Goal: Check status: Check status

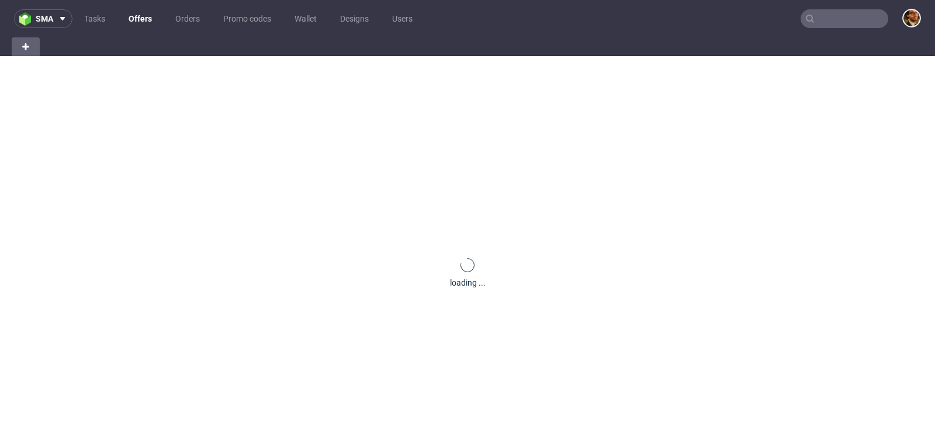
click at [829, 25] on input "text" at bounding box center [845, 18] width 88 height 19
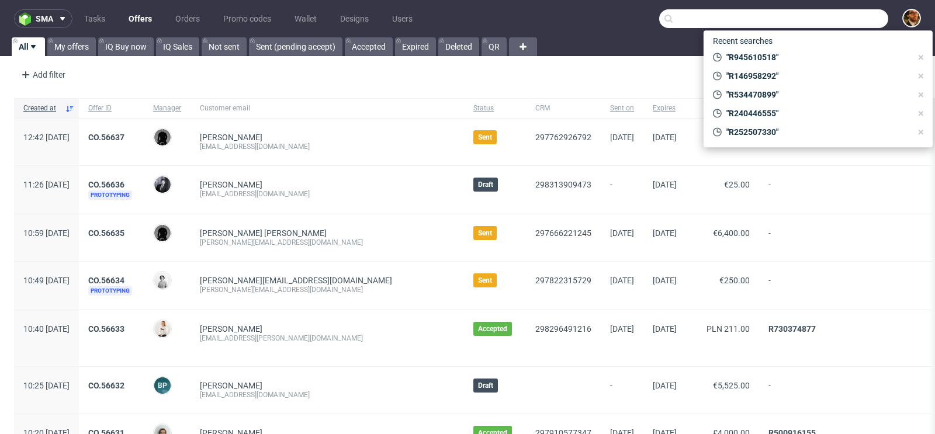
paste input "R432064582"
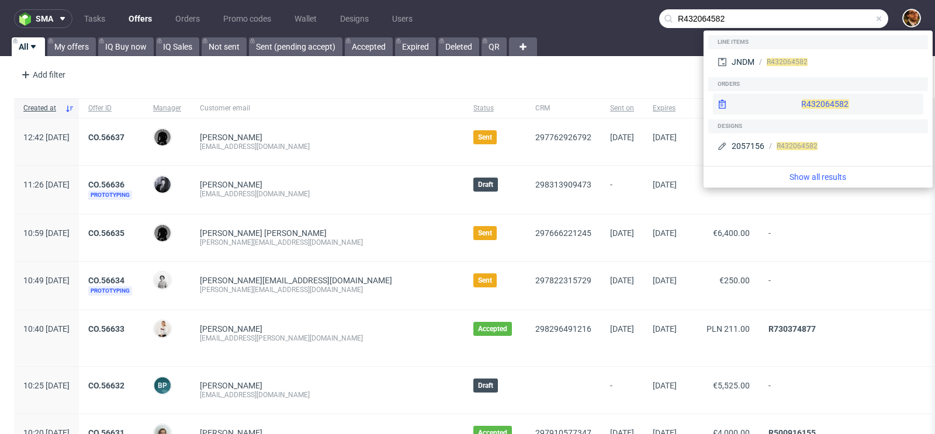
type input "R432064582"
click at [806, 108] on div "R432064582" at bounding box center [818, 104] width 210 height 21
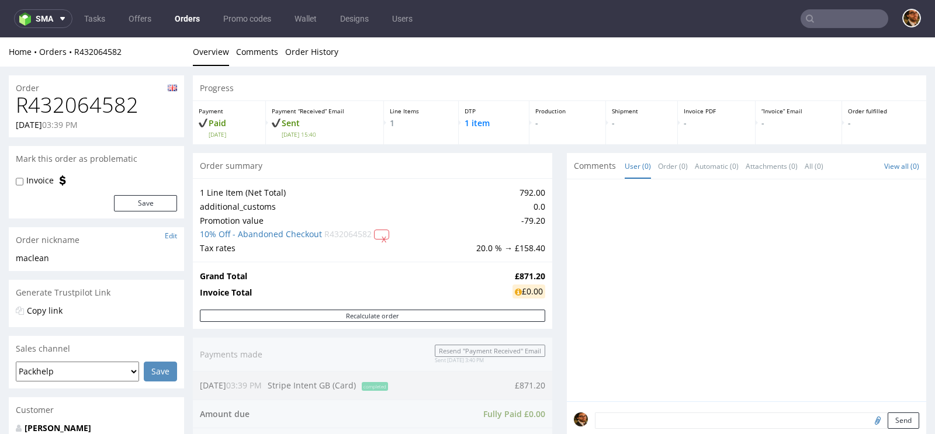
scroll to position [180, 0]
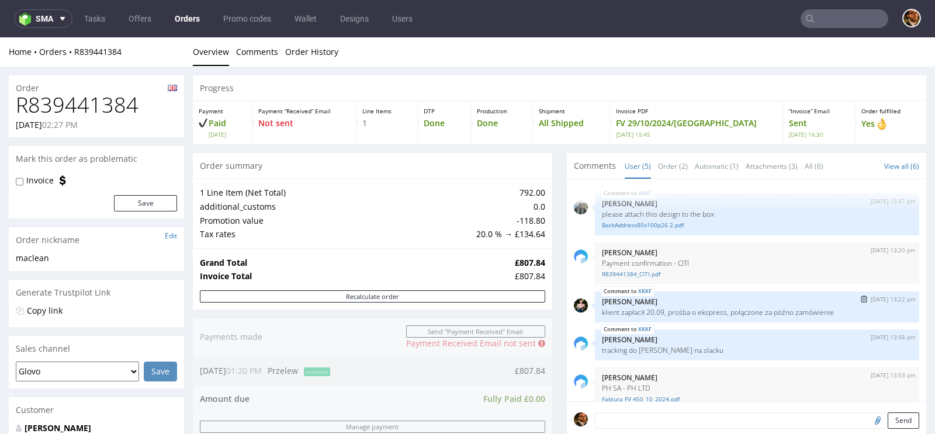
scroll to position [15, 0]
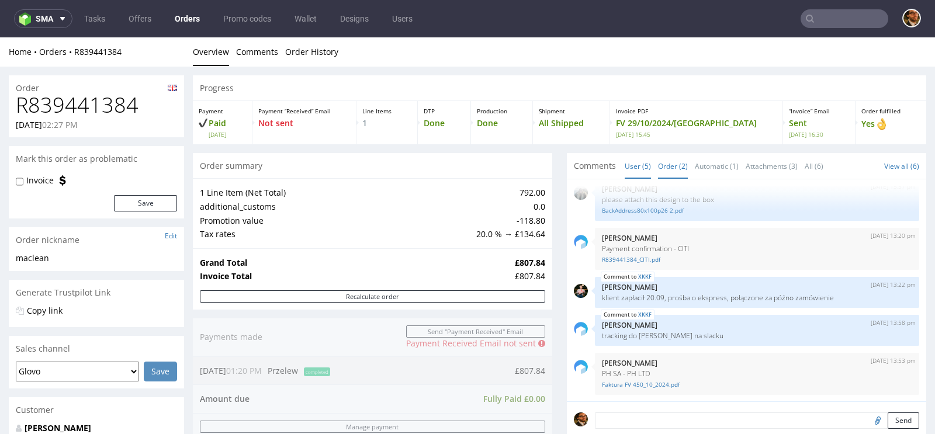
click at [668, 168] on link "Order (2)" at bounding box center [673, 166] width 30 height 25
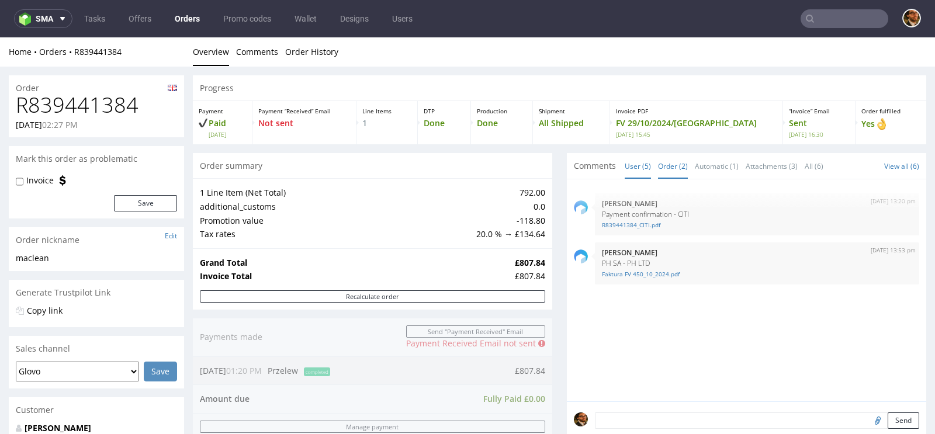
click at [631, 168] on link "User (5)" at bounding box center [638, 166] width 26 height 25
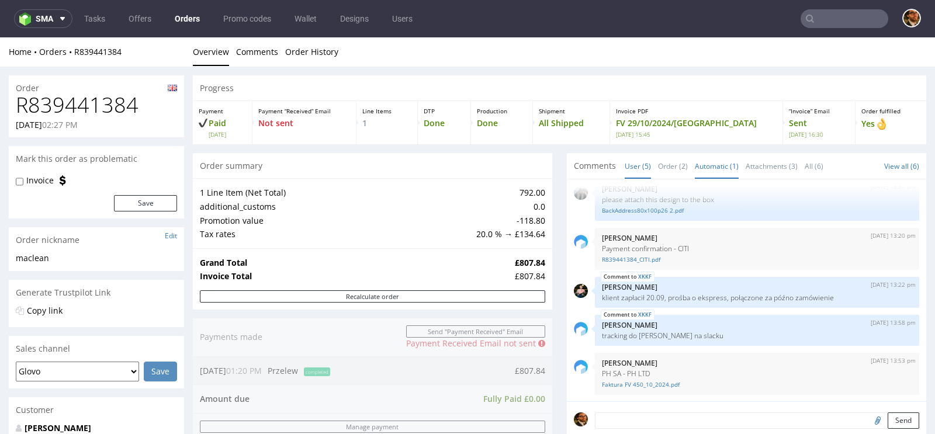
click at [711, 165] on link "Automatic (1)" at bounding box center [717, 166] width 44 height 25
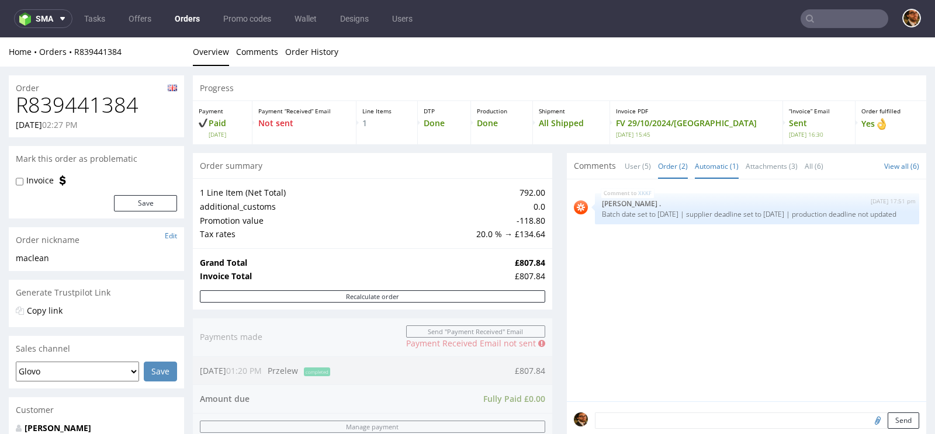
click at [665, 168] on link "Order (2)" at bounding box center [673, 166] width 30 height 25
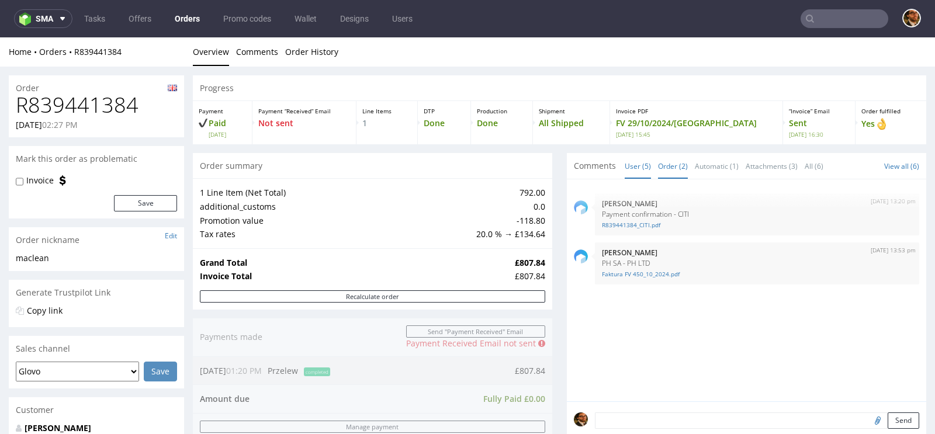
click at [625, 169] on link "User (5)" at bounding box center [638, 166] width 26 height 25
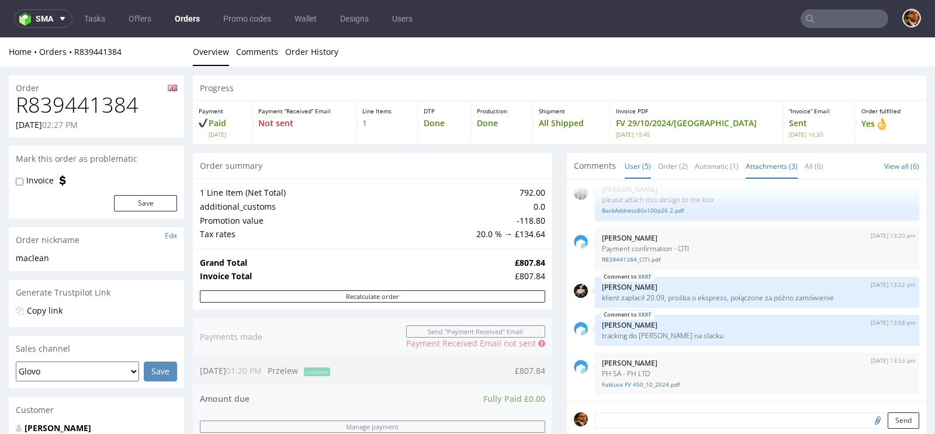
click at [767, 166] on link "Attachments (3)" at bounding box center [772, 166] width 52 height 25
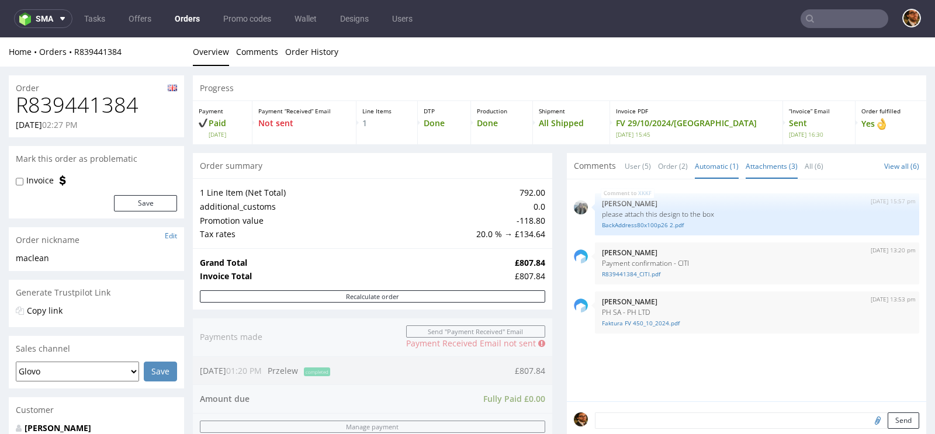
click at [710, 165] on link "Automatic (1)" at bounding box center [717, 166] width 44 height 25
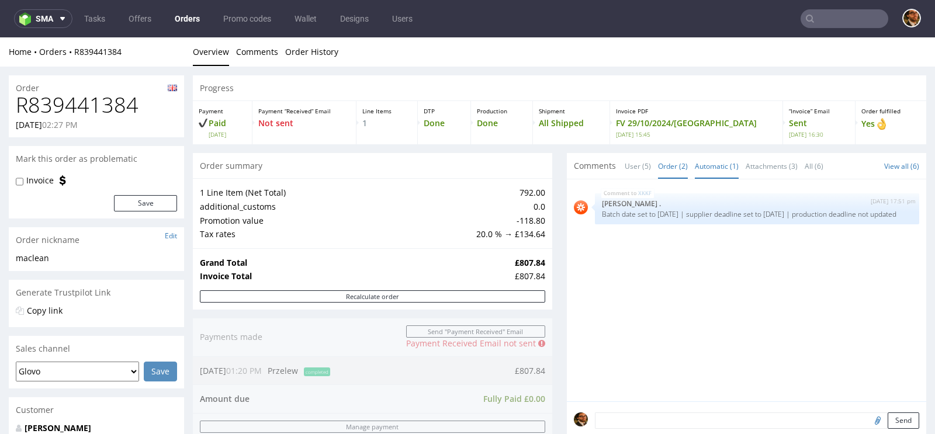
click at [658, 168] on link "Order (2)" at bounding box center [673, 166] width 30 height 25
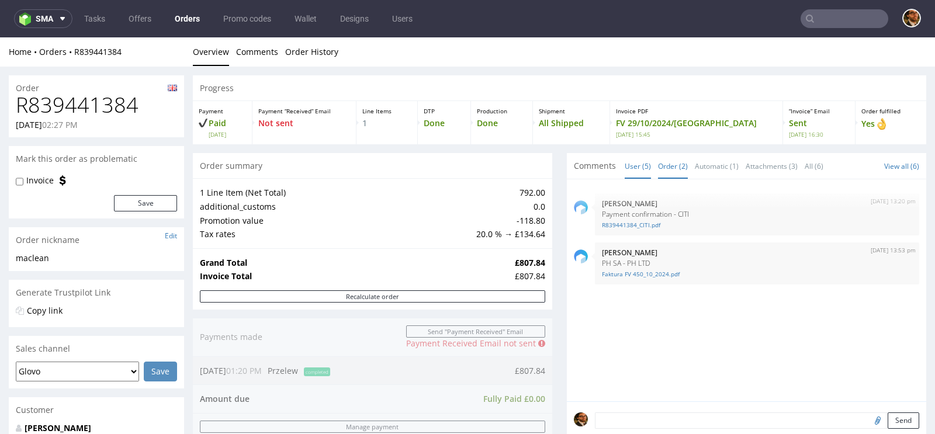
click at [625, 167] on link "User (5)" at bounding box center [638, 166] width 26 height 25
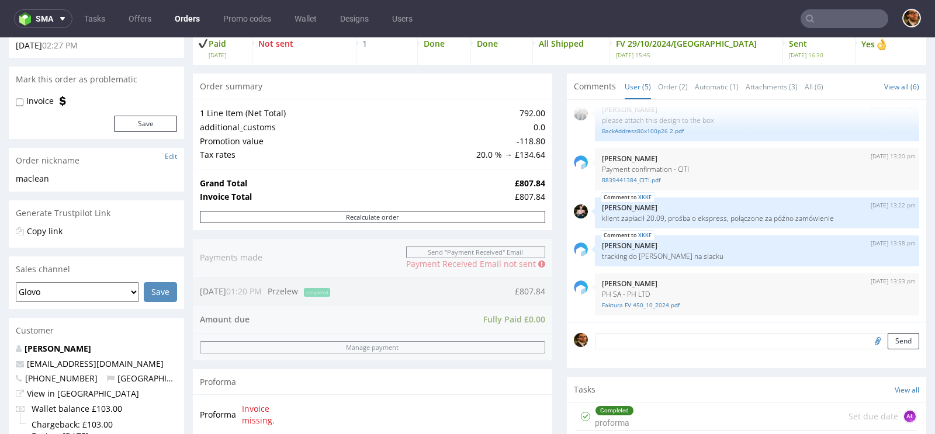
scroll to position [0, 0]
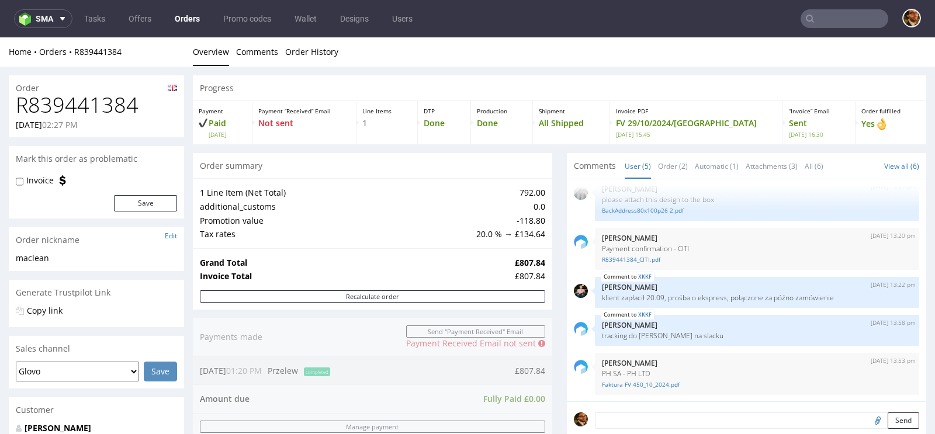
click at [593, 165] on span "Comments" at bounding box center [595, 166] width 42 height 12
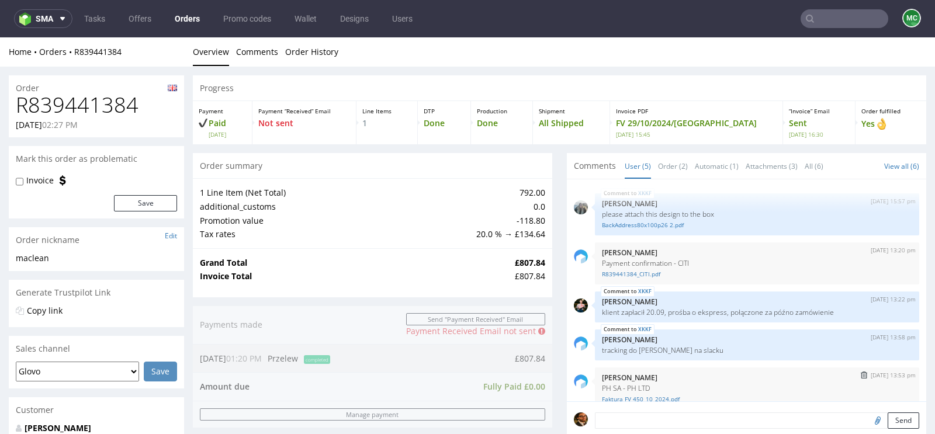
scroll to position [15, 0]
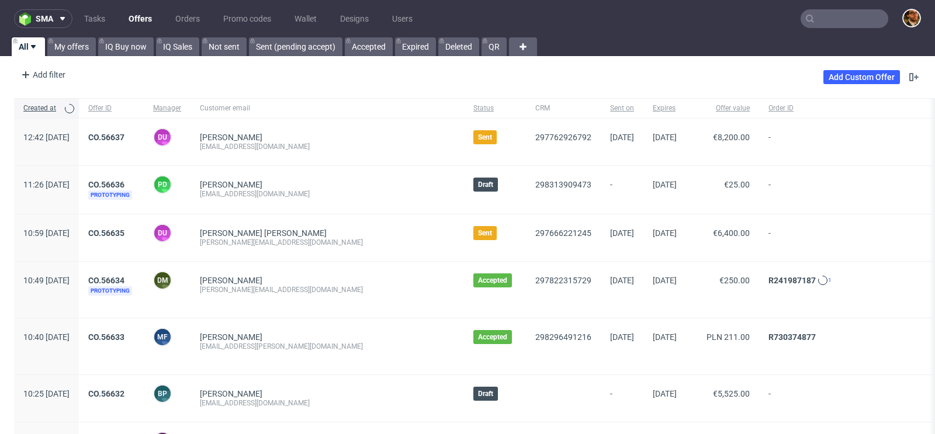
click at [823, 29] on nav "sma Tasks Offers Orders Promo codes Wallet Designs Users" at bounding box center [467, 18] width 935 height 37
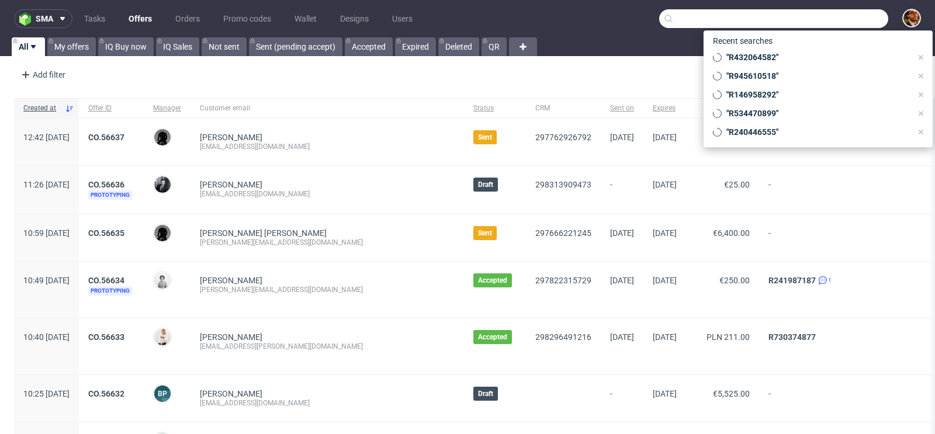
click at [813, 22] on input "text" at bounding box center [773, 18] width 229 height 19
paste input "R432064582"
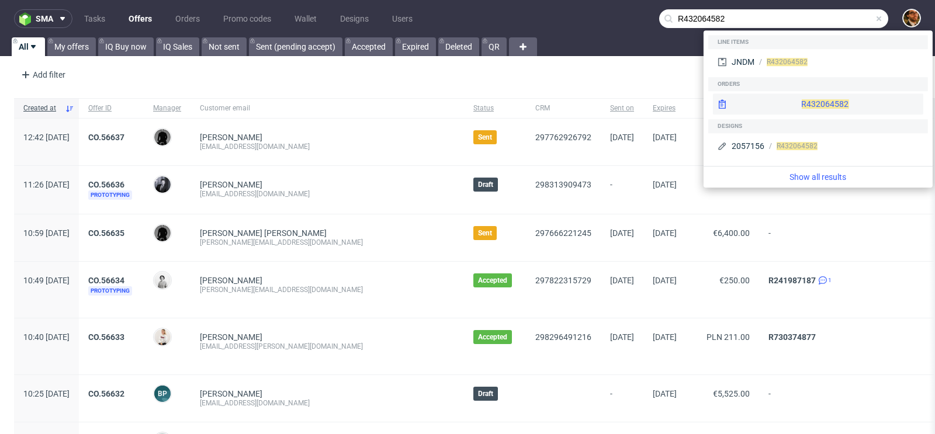
type input "R432064582"
click at [791, 101] on div "R432064582" at bounding box center [818, 104] width 210 height 21
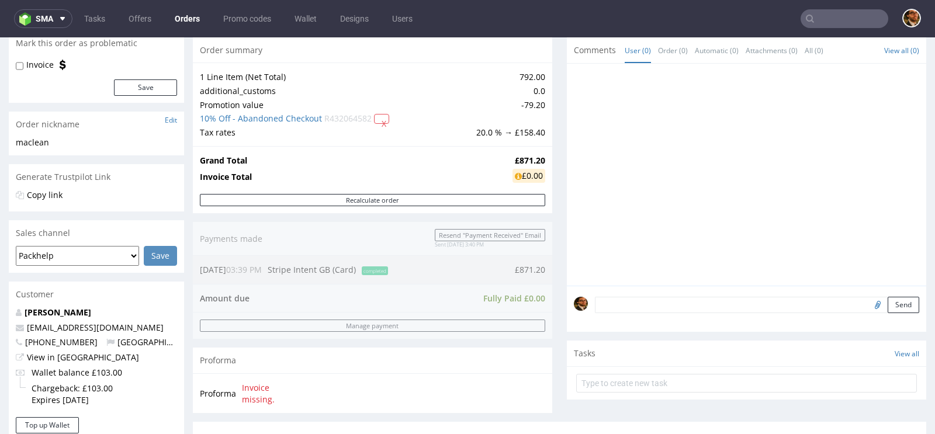
scroll to position [240, 0]
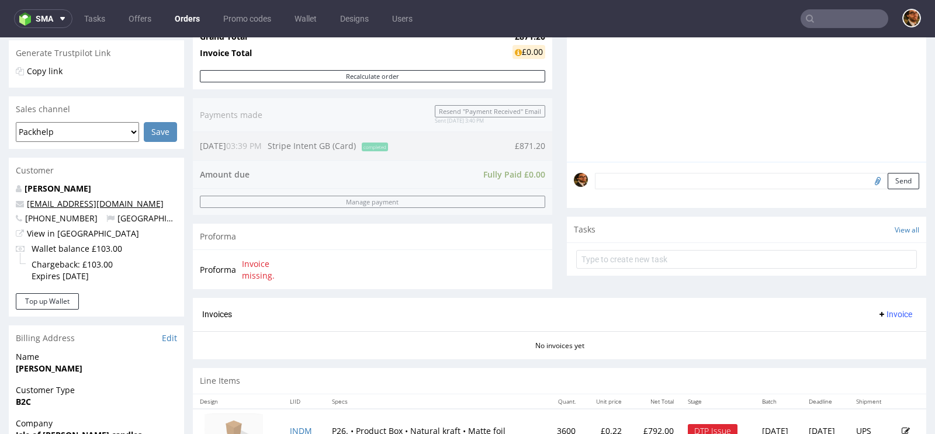
click at [50, 200] on link "[EMAIL_ADDRESS][DOMAIN_NAME]" at bounding box center [95, 203] width 137 height 11
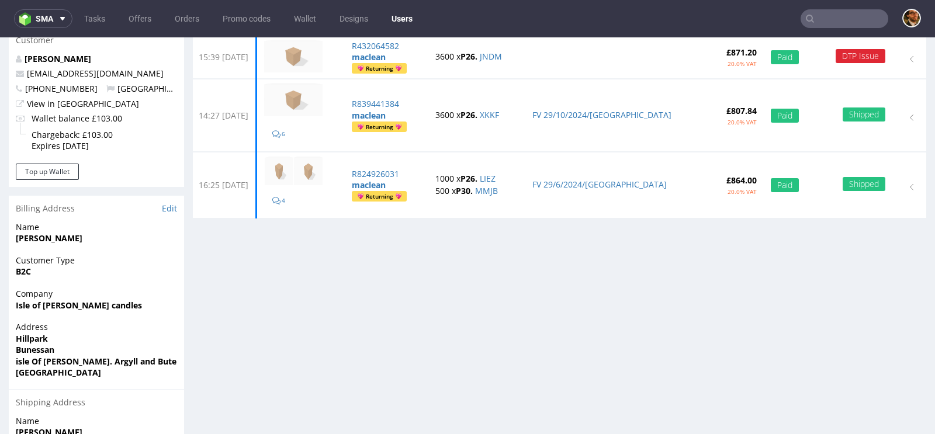
scroll to position [136, 0]
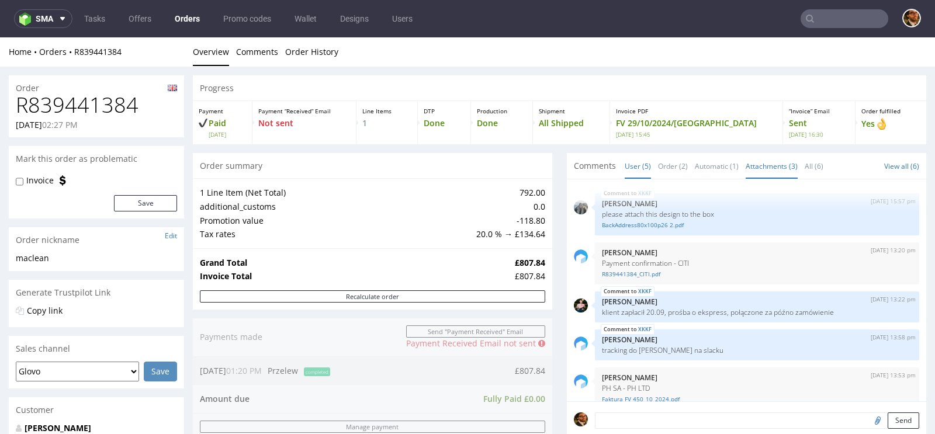
click at [750, 166] on link "Attachments (3)" at bounding box center [772, 166] width 52 height 25
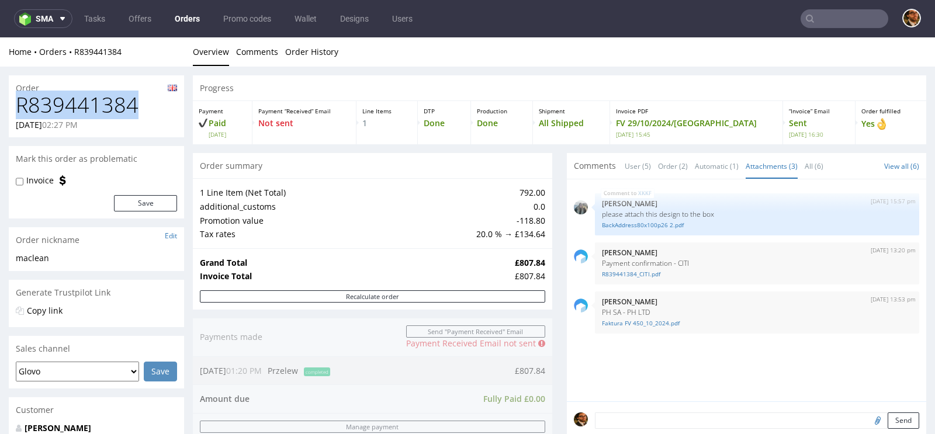
drag, startPoint x: 135, startPoint y: 105, endPoint x: 12, endPoint y: 104, distance: 122.7
click at [12, 104] on div "R839441384 19.09.2024 02:27 PM" at bounding box center [96, 116] width 175 height 44
copy h1 "R839441384"
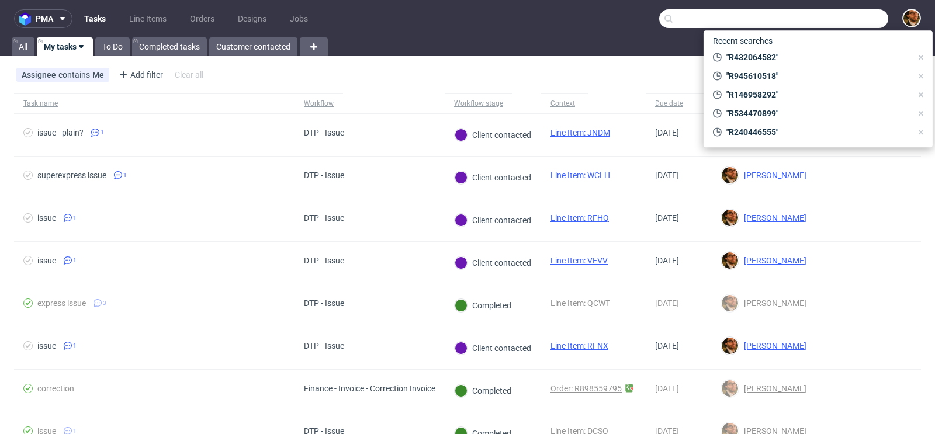
click at [816, 20] on input "text" at bounding box center [773, 18] width 229 height 19
paste input "R432064582"
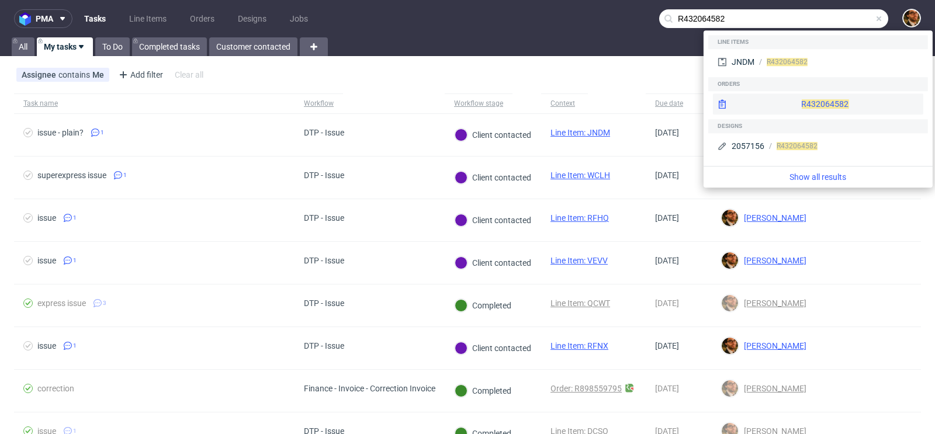
type input "R432064582"
click at [778, 98] on div "R432064582" at bounding box center [818, 104] width 210 height 21
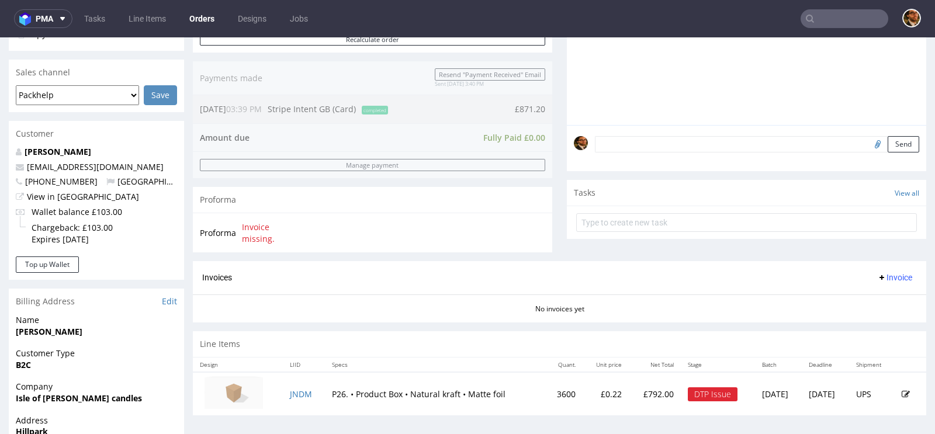
scroll to position [316, 0]
